Goal: Navigation & Orientation: Find specific page/section

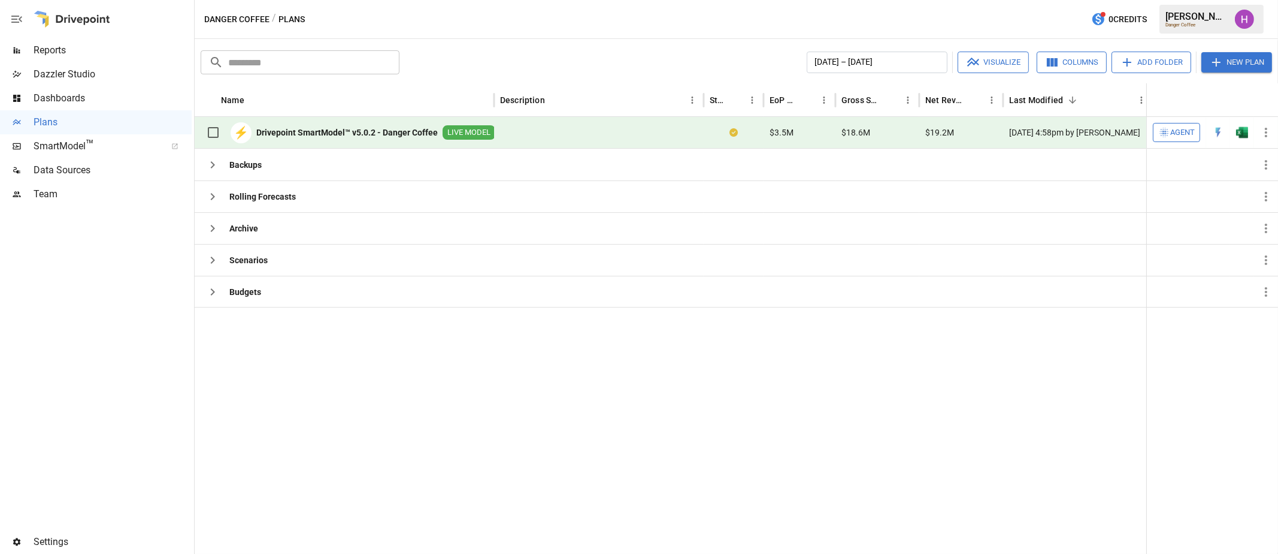
click at [27, 400] on div at bounding box center [96, 368] width 192 height 324
click at [105, 387] on div at bounding box center [96, 368] width 192 height 324
click at [107, 318] on div at bounding box center [96, 368] width 192 height 324
click at [53, 49] on span "Reports" at bounding box center [113, 50] width 158 height 14
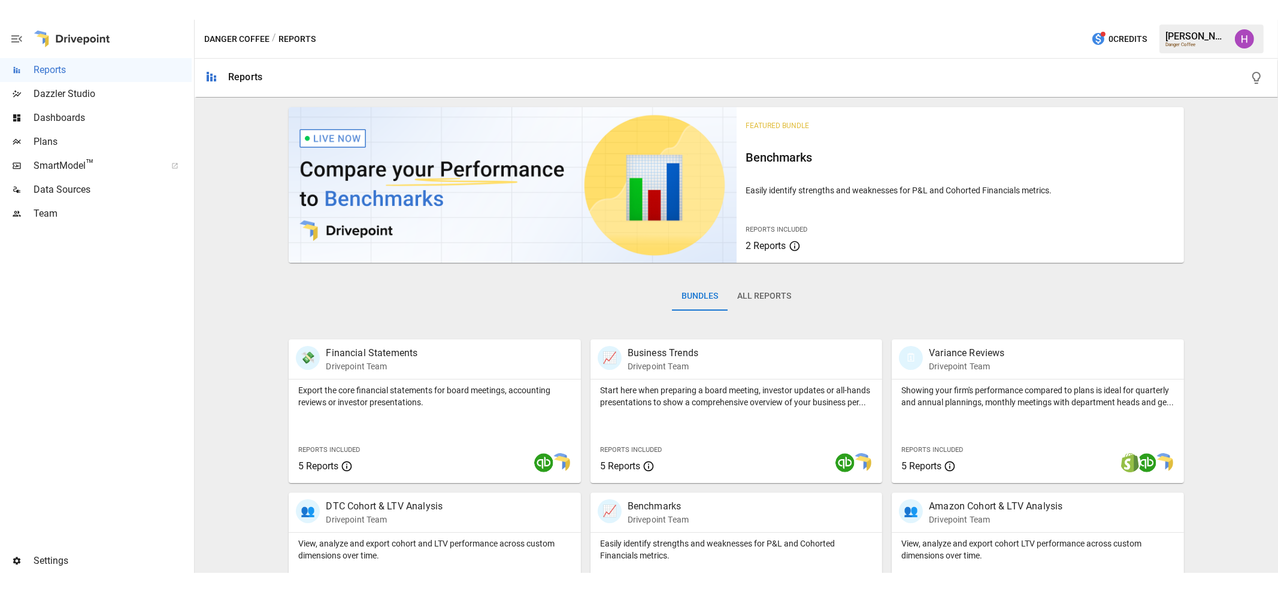
scroll to position [222, 0]
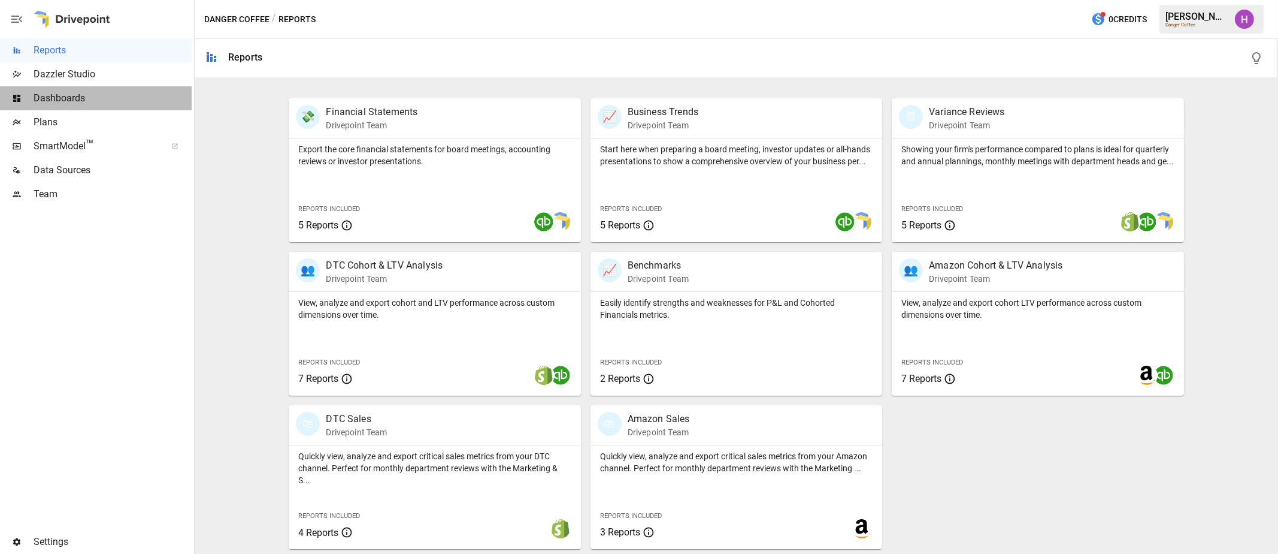
click at [75, 99] on span "Dashboards" at bounding box center [113, 98] width 158 height 14
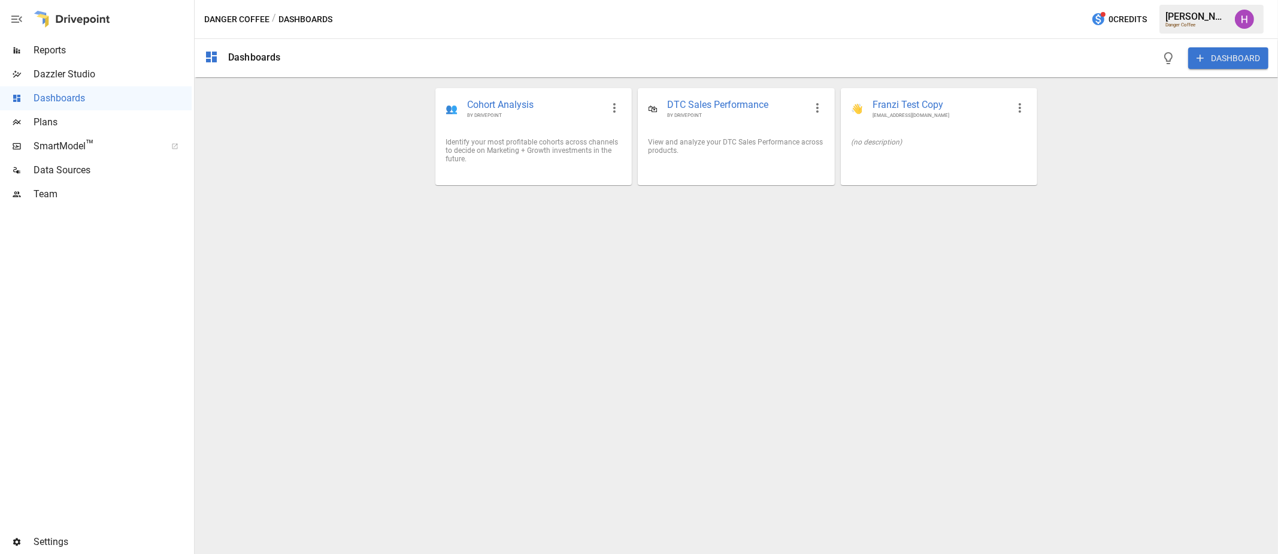
click at [50, 177] on span "Data Sources" at bounding box center [113, 170] width 158 height 14
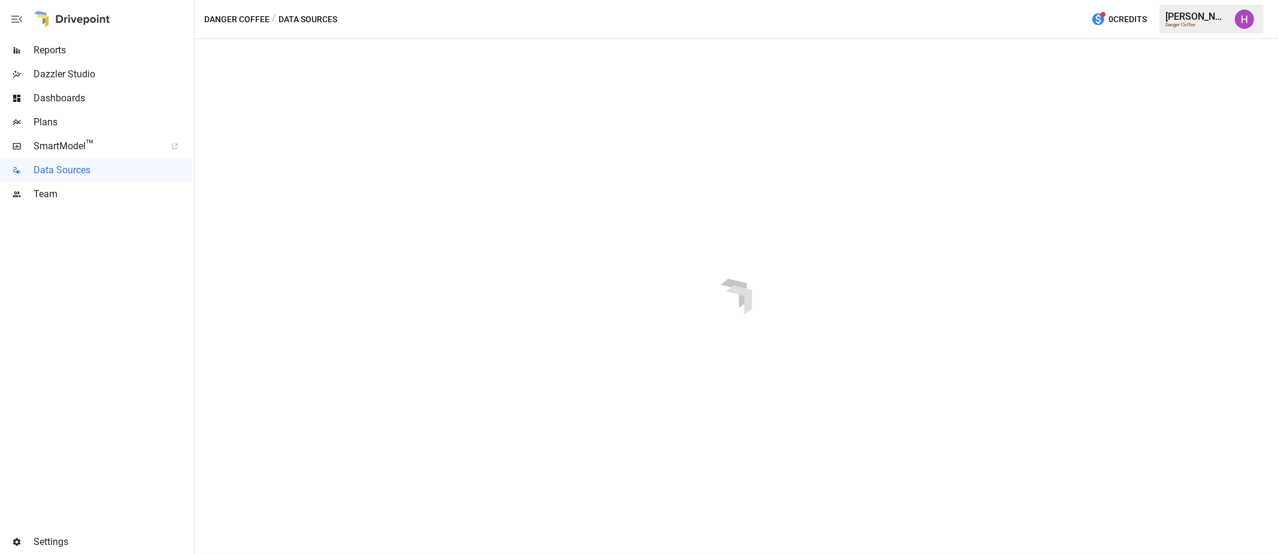
click at [50, 191] on span "Team" at bounding box center [113, 194] width 158 height 14
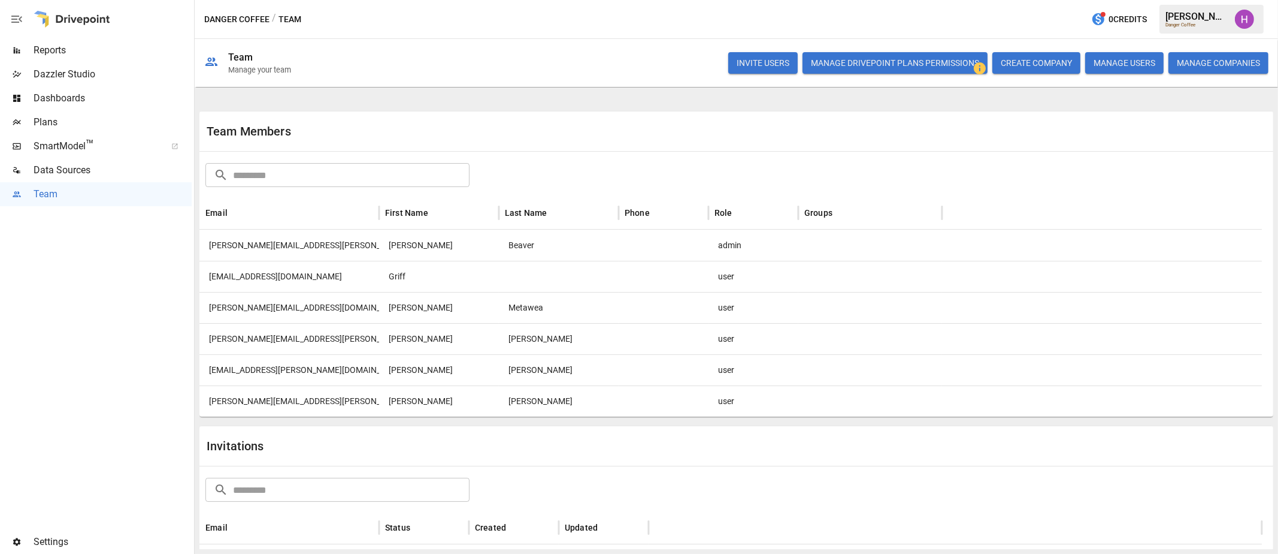
click at [48, 116] on span "Plans" at bounding box center [113, 122] width 158 height 14
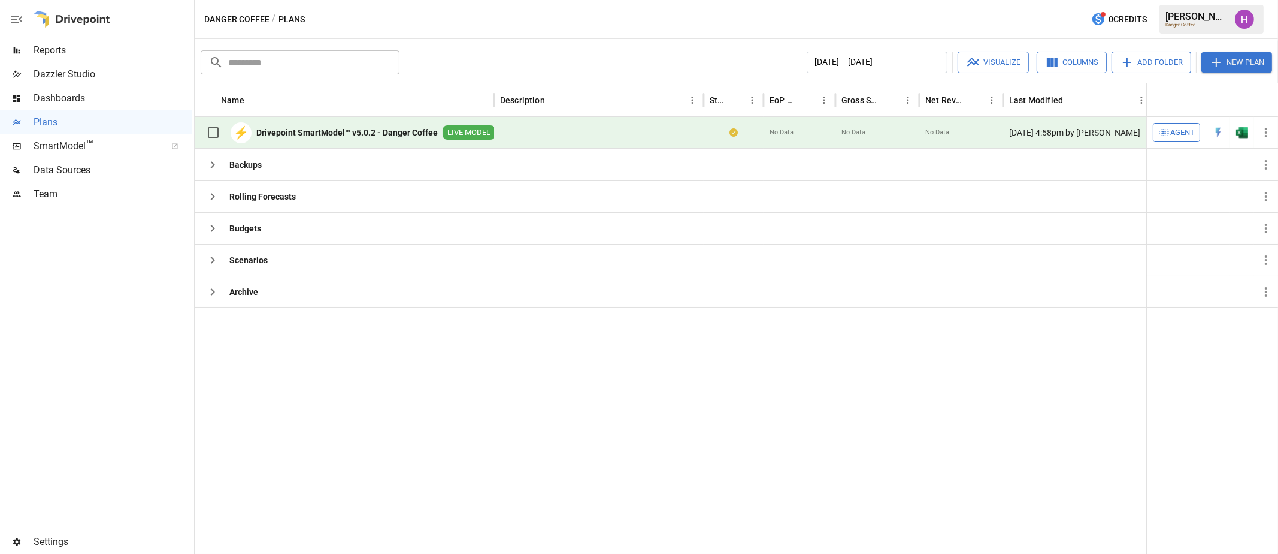
click at [153, 269] on div at bounding box center [96, 368] width 192 height 324
click at [216, 255] on icon "button" at bounding box center [212, 260] width 14 height 14
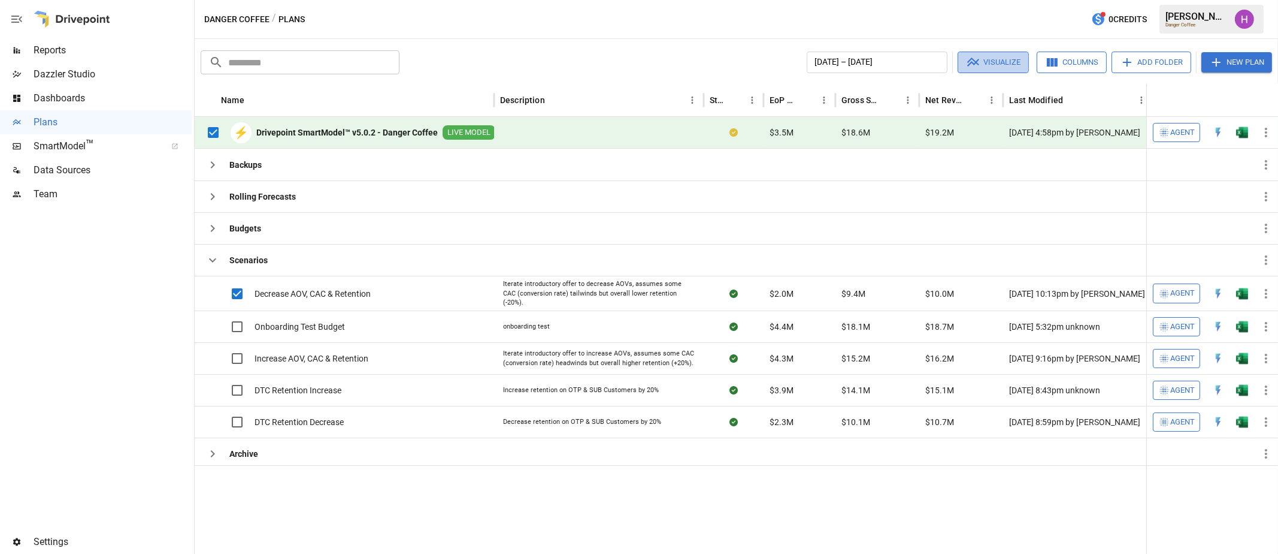
click at [1020, 53] on button "Visualize" at bounding box center [993, 63] width 71 height 22
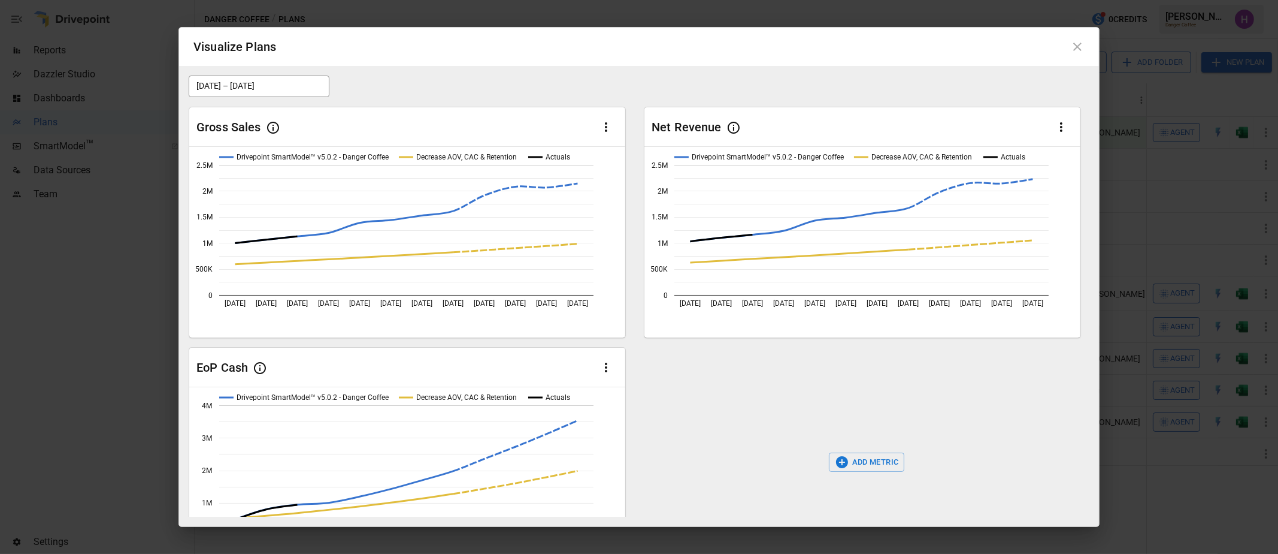
click at [1076, 51] on icon at bounding box center [1078, 47] width 14 height 14
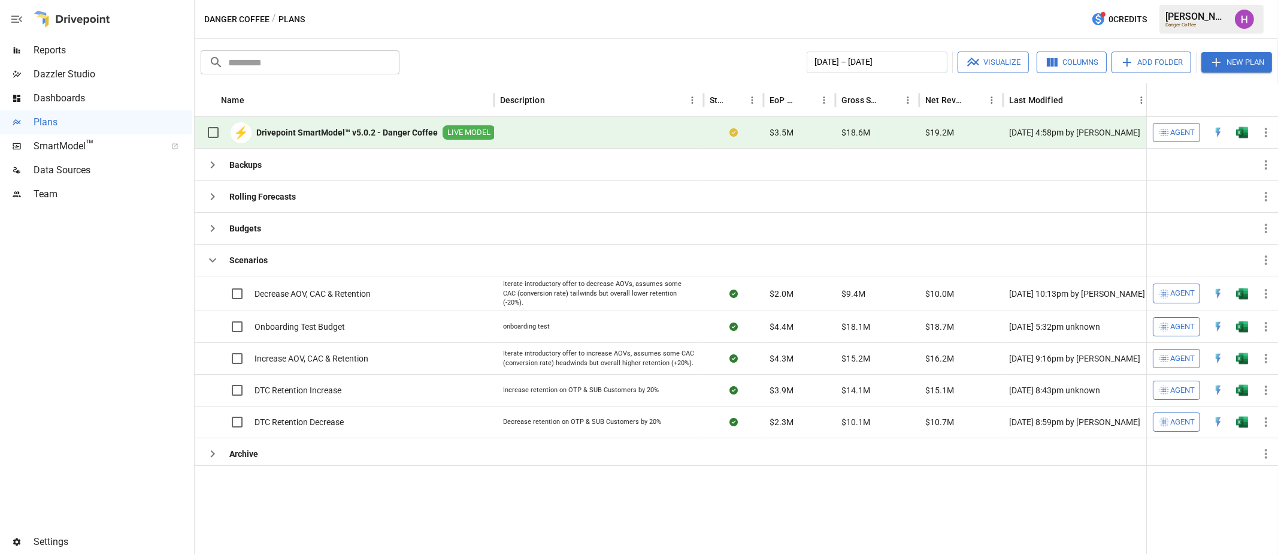
click at [116, 276] on div at bounding box center [96, 368] width 192 height 324
click at [50, 119] on span "Plans" at bounding box center [113, 122] width 158 height 14
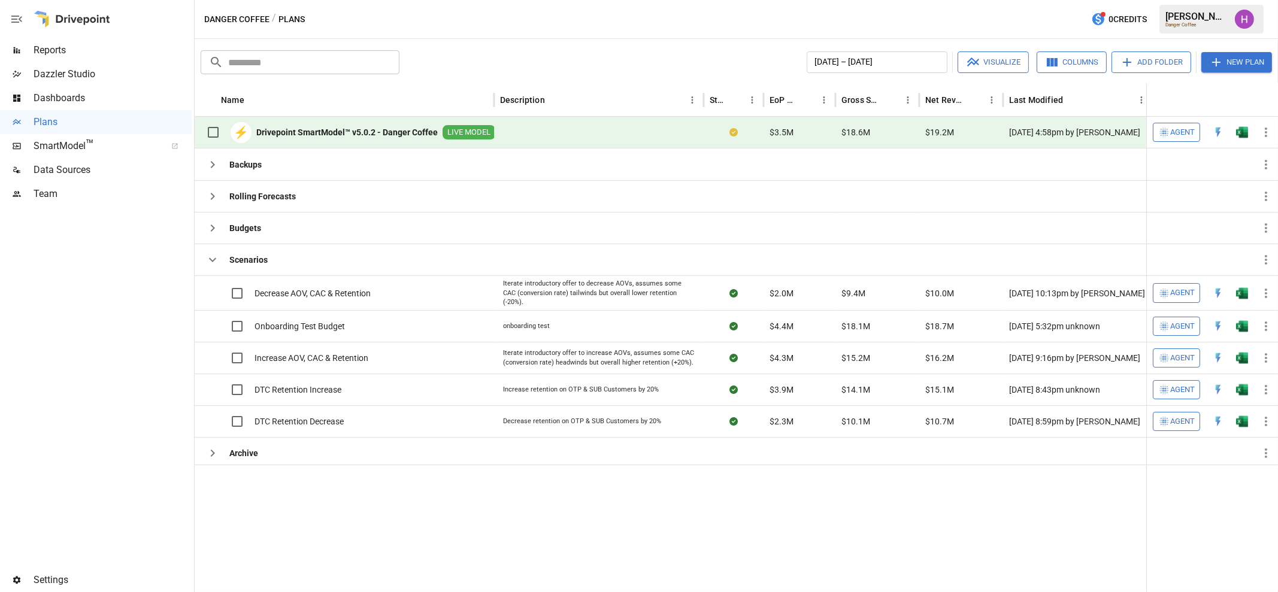
click at [602, 14] on div "Danger Coffee / Plans 0 Credits [PERSON_NAME] Danger Coffee" at bounding box center [737, 19] width 1084 height 38
